Goal: Transaction & Acquisition: Purchase product/service

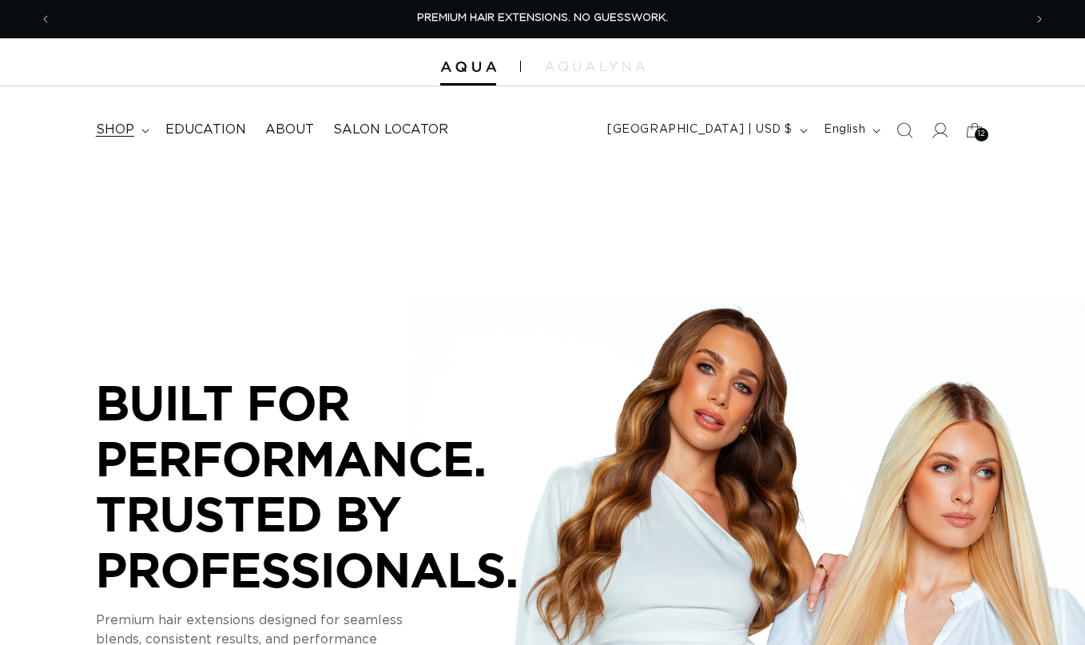
click at [98, 125] on summary "shop" at bounding box center [121, 130] width 70 height 36
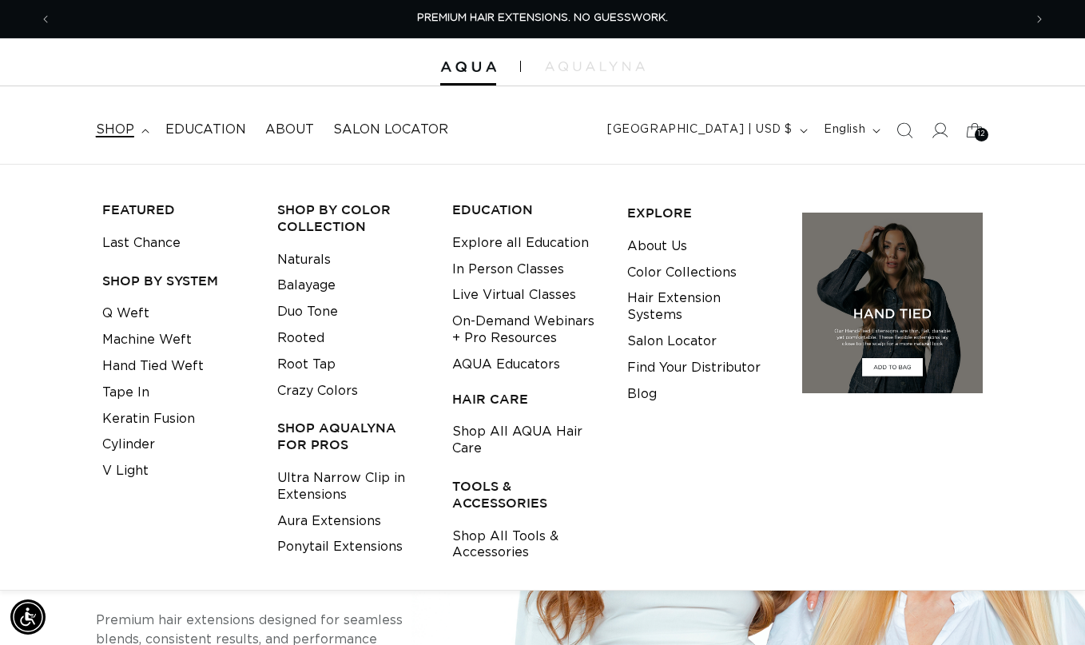
click at [118, 121] on summary "shop" at bounding box center [121, 130] width 70 height 36
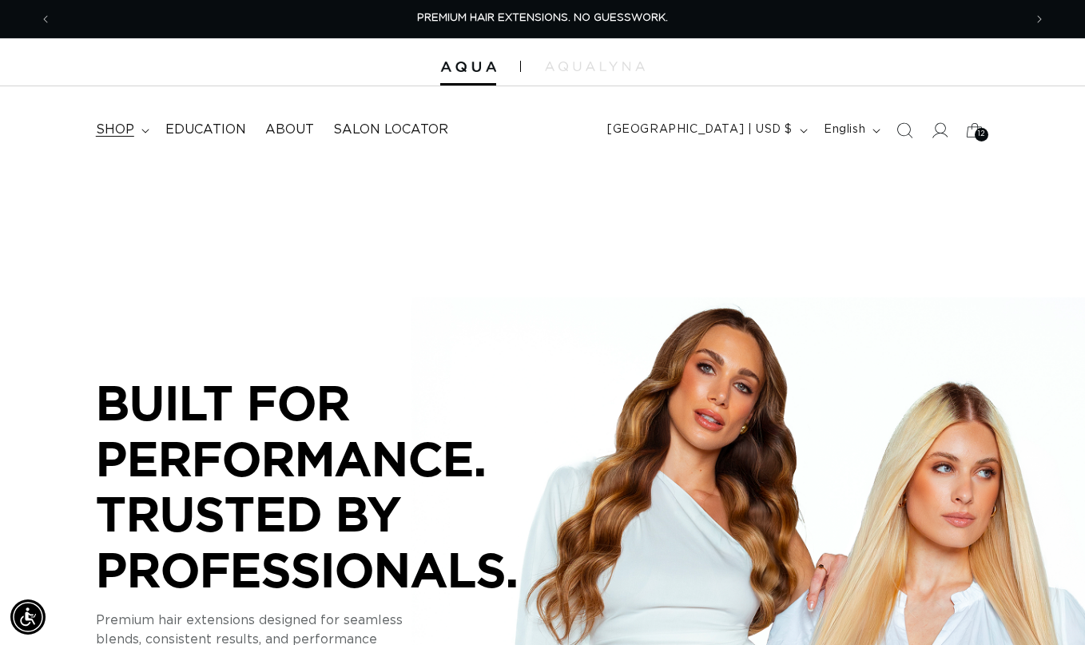
click at [121, 134] on span "shop" at bounding box center [115, 129] width 38 height 17
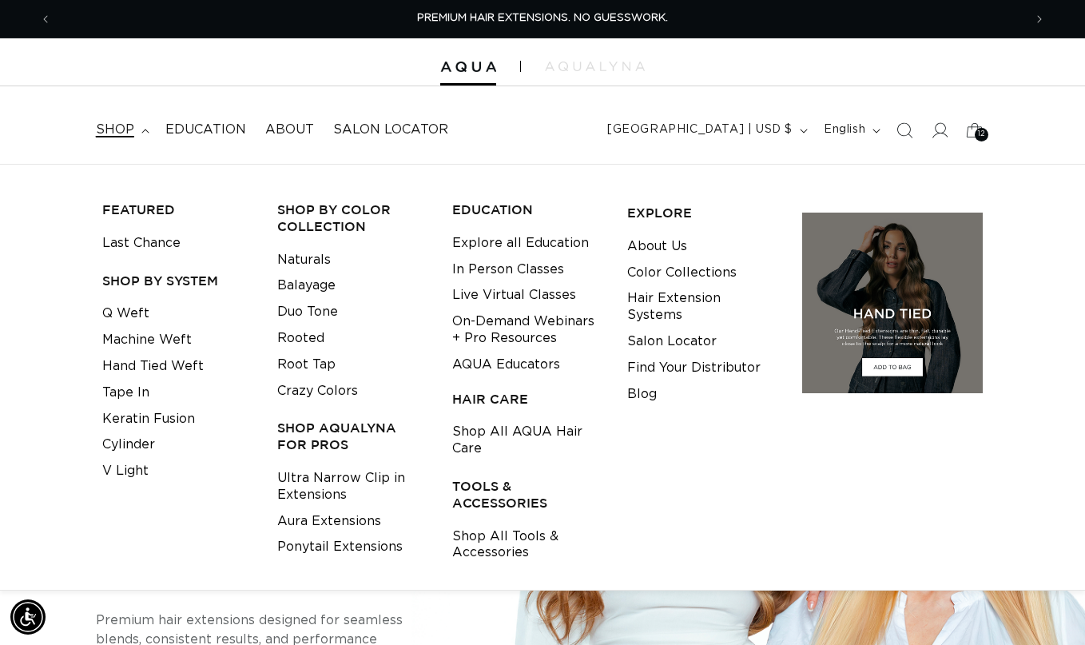
click at [137, 133] on summary "shop" at bounding box center [121, 130] width 70 height 36
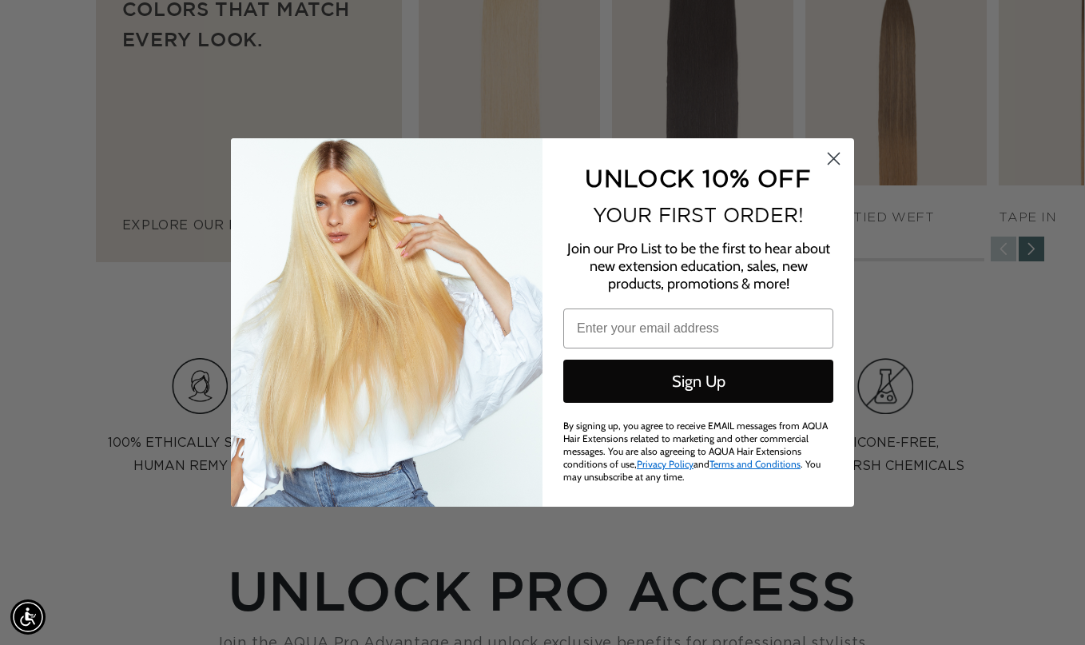
scroll to position [0, 1943]
click at [829, 156] on icon "Close dialog" at bounding box center [834, 158] width 11 height 11
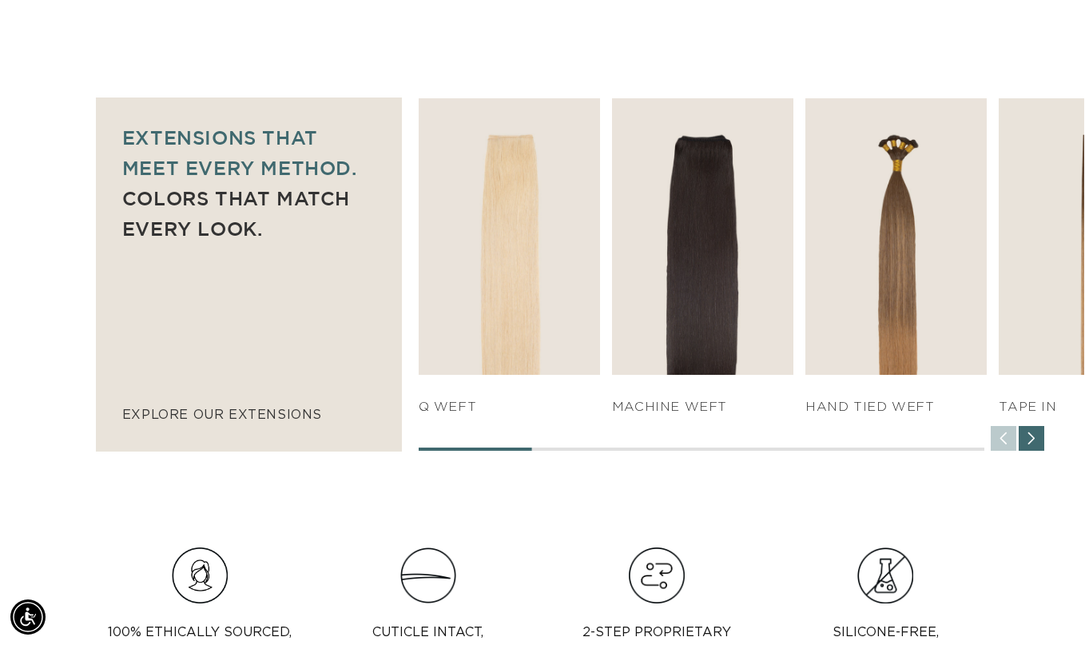
scroll to position [0, 0]
click at [1034, 443] on div "Next slide" at bounding box center [1032, 439] width 26 height 26
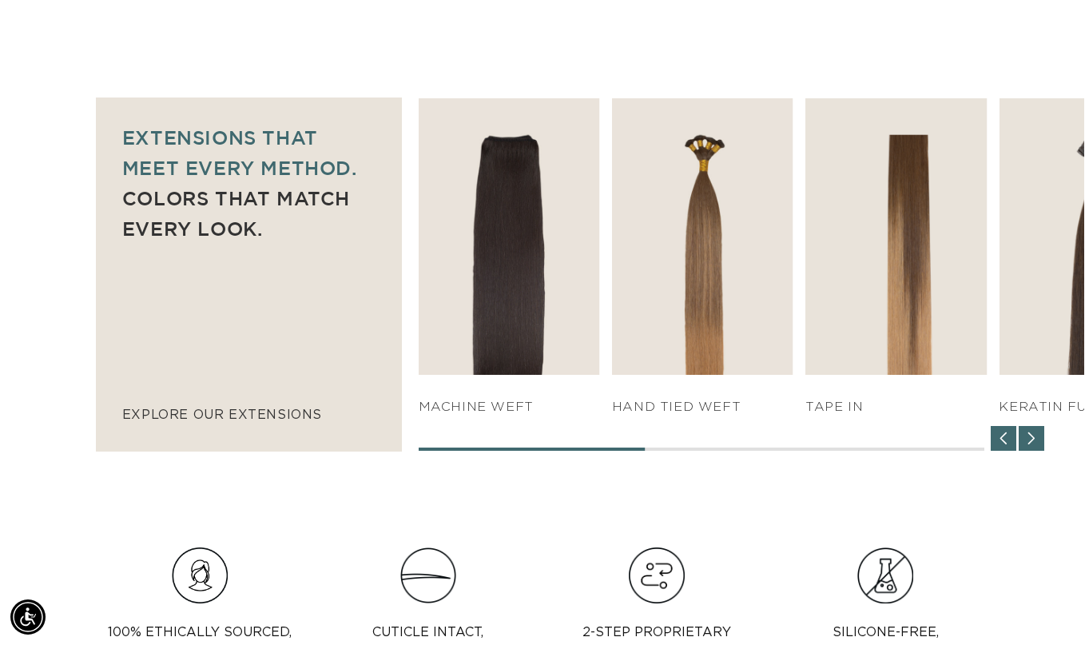
click at [1034, 443] on div "Next slide" at bounding box center [1032, 439] width 26 height 26
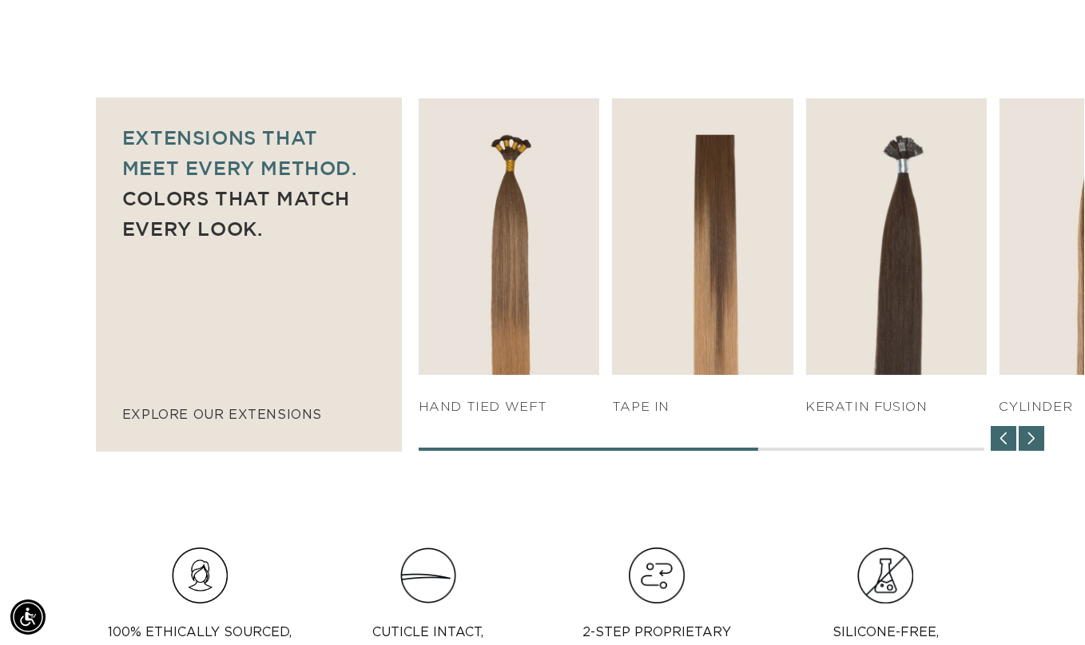
click at [1034, 443] on div "Next slide" at bounding box center [1032, 439] width 26 height 26
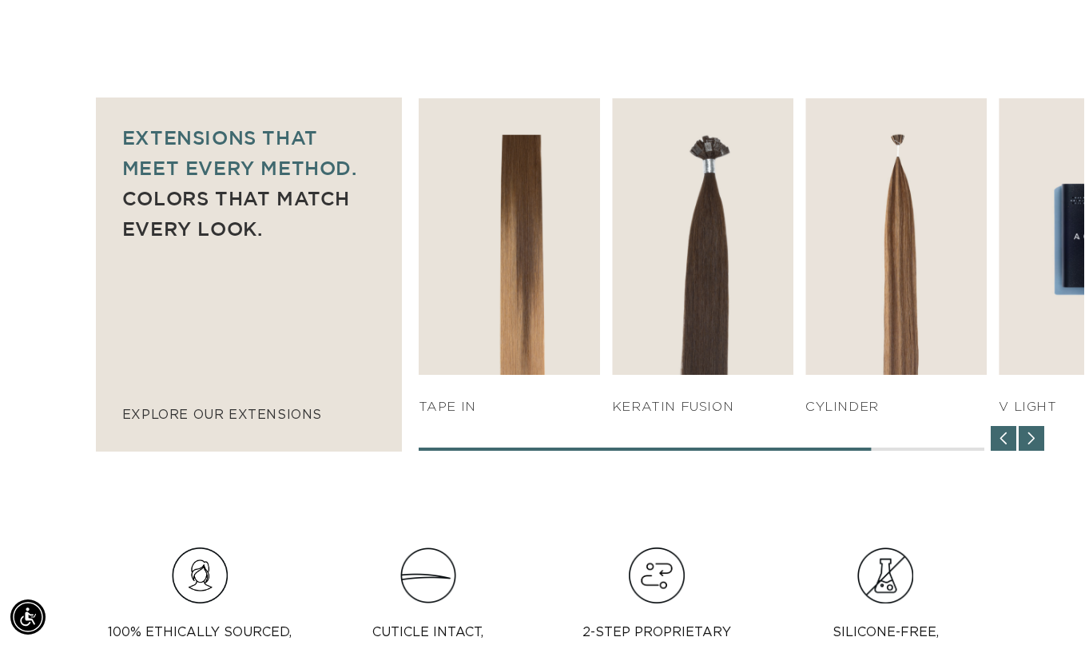
click at [1034, 443] on div "Next slide" at bounding box center [1032, 439] width 26 height 26
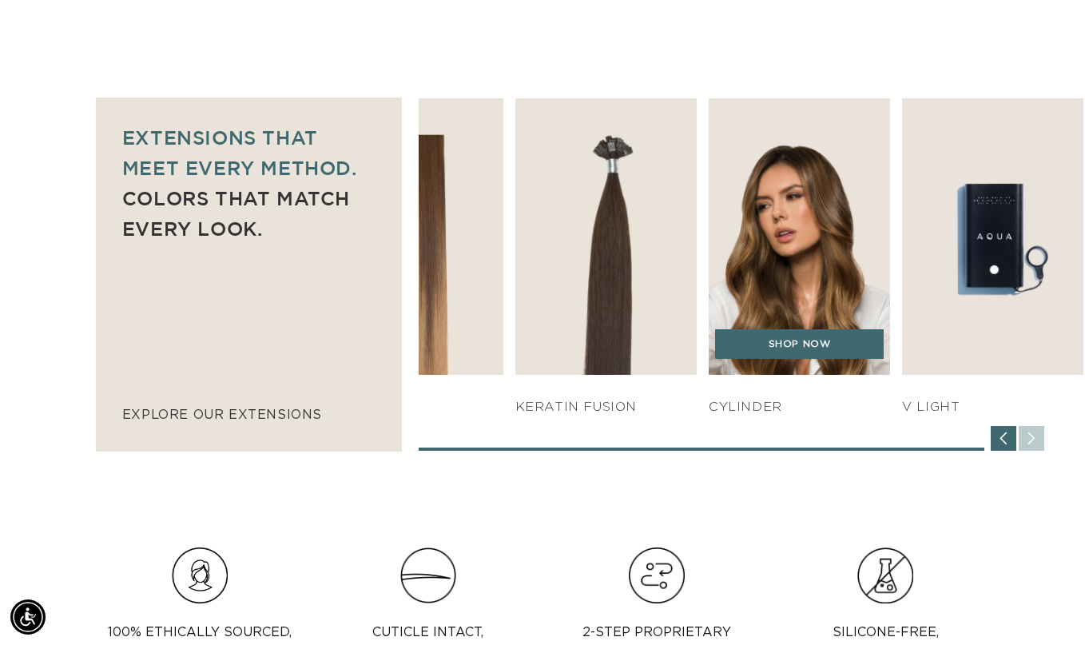
click at [786, 234] on img "6 / 7" at bounding box center [799, 237] width 191 height 291
click at [797, 348] on link "SHOP NOW" at bounding box center [799, 344] width 169 height 30
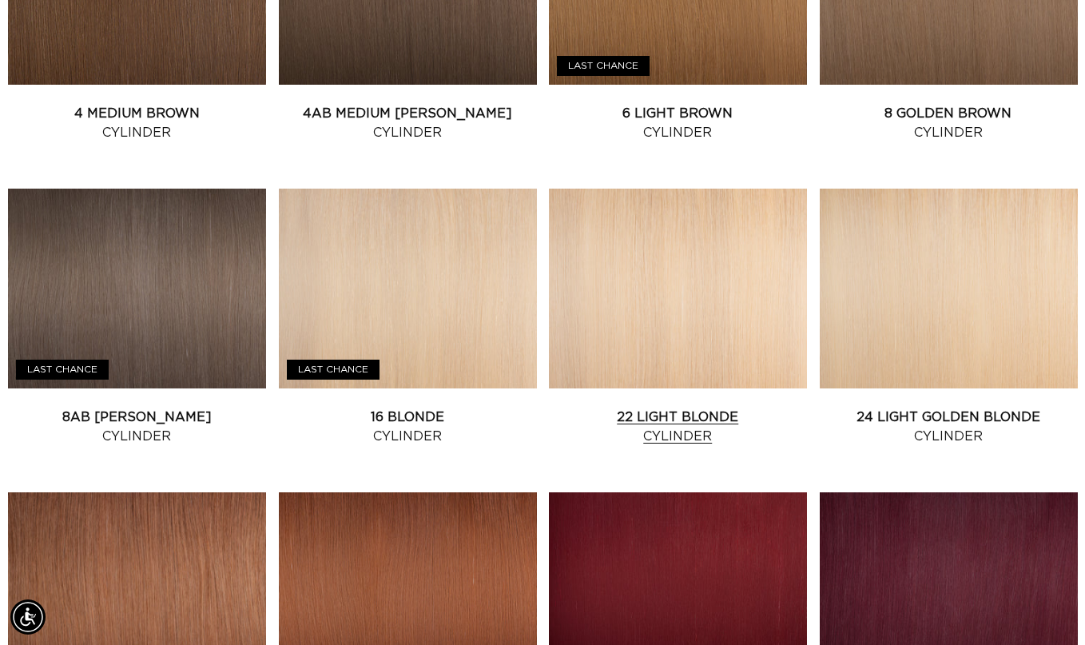
click at [633, 408] on link "22 Light Blonde Cylinder" at bounding box center [678, 427] width 258 height 38
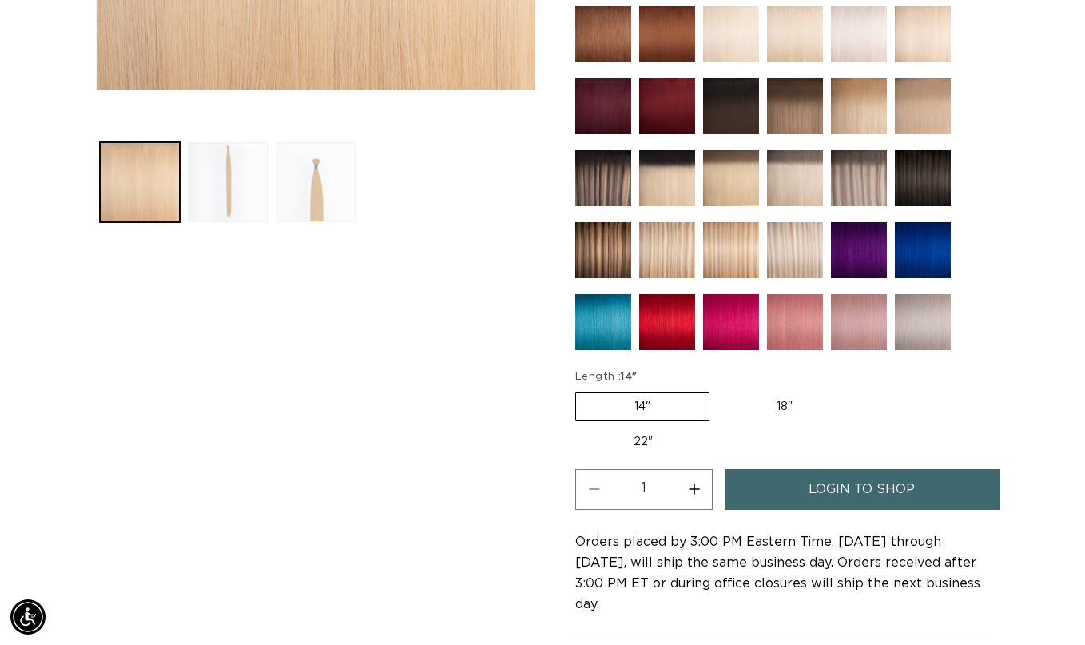
scroll to position [0, 972]
